Goal: Navigation & Orientation: Find specific page/section

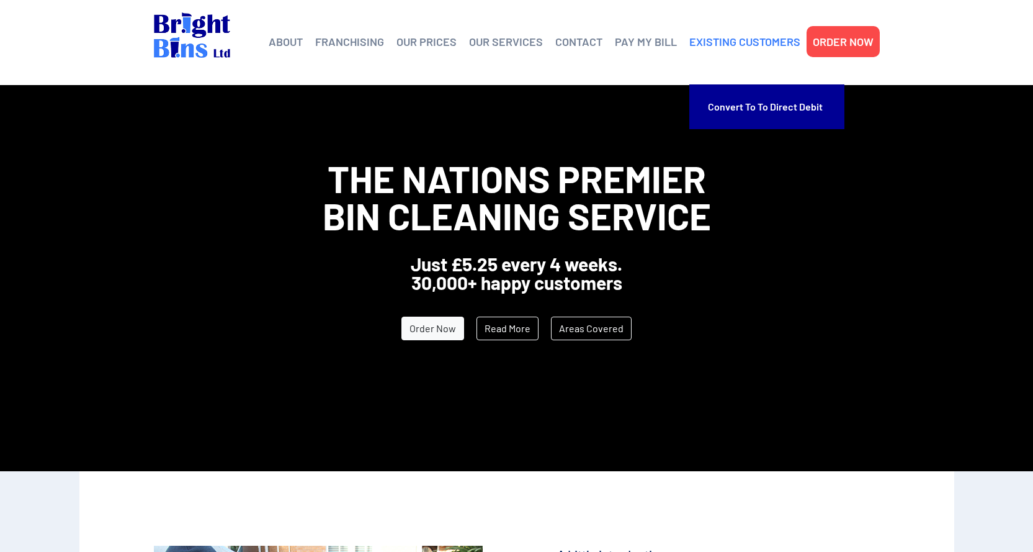
click at [748, 43] on link "EXISTING CUSTOMERS" at bounding box center [745, 41] width 111 height 19
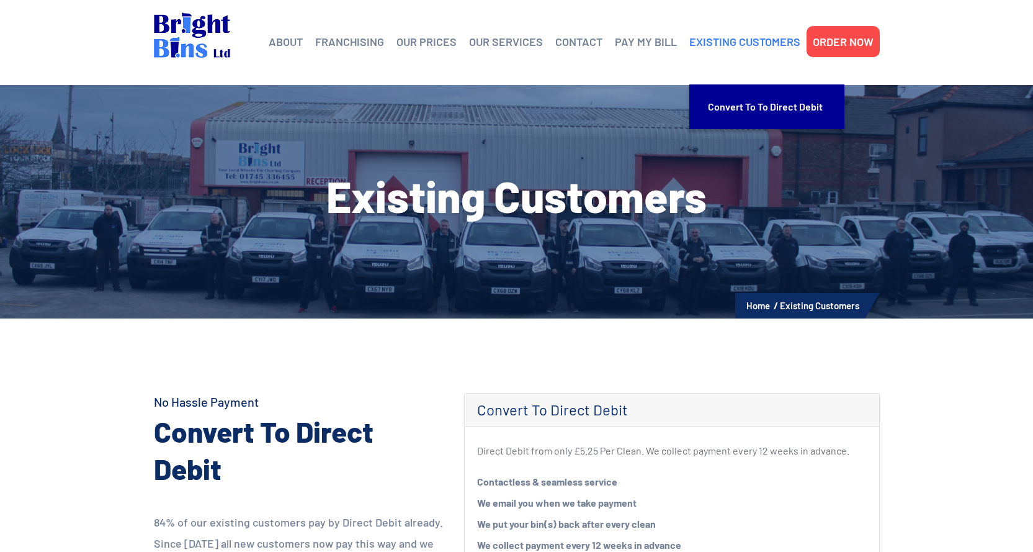
click at [724, 42] on link "EXISTING CUSTOMERS" at bounding box center [745, 41] width 111 height 19
